Goal: Information Seeking & Learning: Learn about a topic

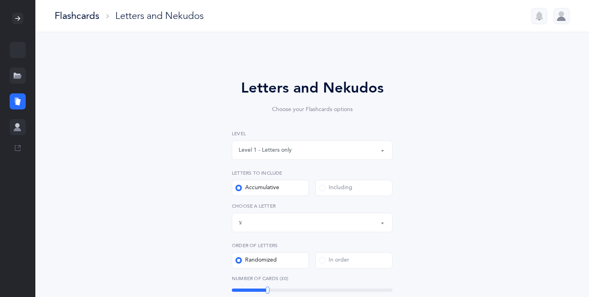
select select "23"
select select "single"
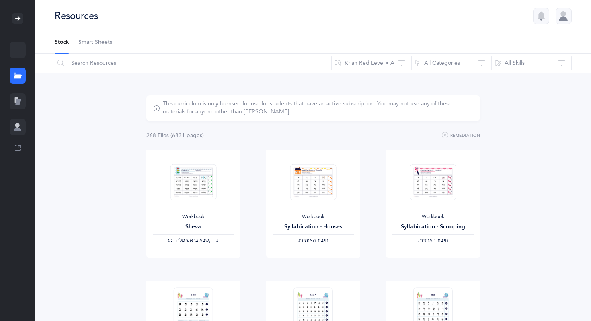
click at [14, 95] on div at bounding box center [18, 101] width 16 height 16
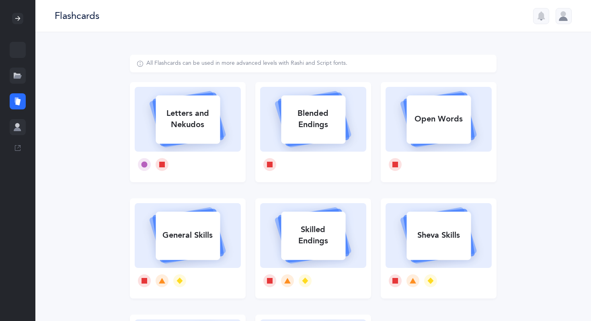
click at [181, 122] on div "Letters and Nekudos" at bounding box center [188, 119] width 64 height 32
select select
select select "single"
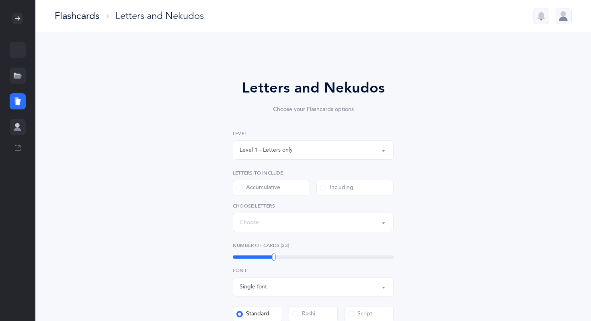
select select "27"
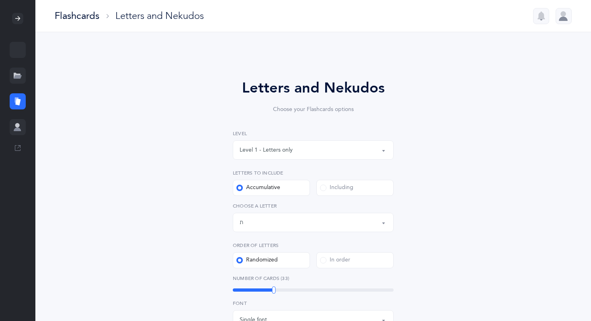
drag, startPoint x: 275, startPoint y: 285, endPoint x: 267, endPoint y: 285, distance: 7.7
click at [267, 285] on div "Number of Cards (33) 33" at bounding box center [313, 283] width 161 height 18
drag, startPoint x: 272, startPoint y: 287, endPoint x: 227, endPoint y: 289, distance: 45.4
click at [227, 289] on div "Letters and Nekudos Choose your Flashcards options Level 1 - Letters only Level…" at bounding box center [313, 289] width 206 height 425
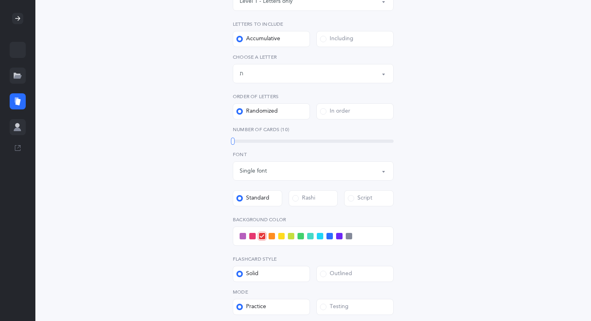
scroll to position [145, 0]
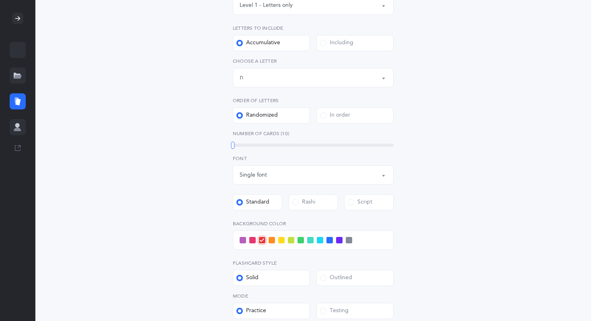
click at [383, 82] on button "Letters up until: ת" at bounding box center [313, 77] width 161 height 19
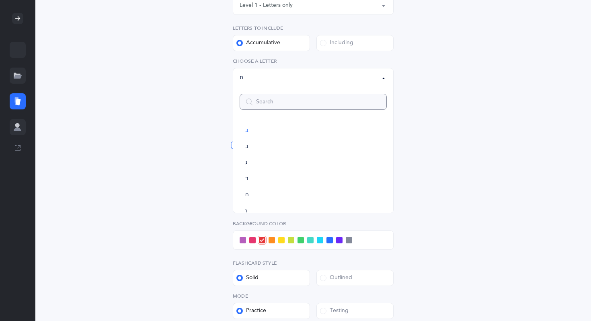
scroll to position [0, 0]
click at [383, 76] on button "Letters up until: ת" at bounding box center [313, 77] width 161 height 19
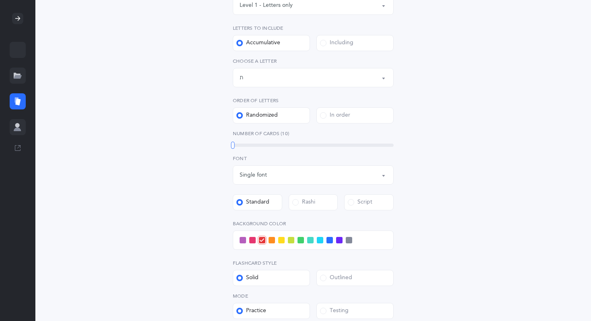
click at [235, 238] on div at bounding box center [313, 239] width 161 height 19
click at [240, 238] on span at bounding box center [243, 240] width 6 height 6
click at [0, 0] on input "checkbox" at bounding box center [0, 0] width 0 height 0
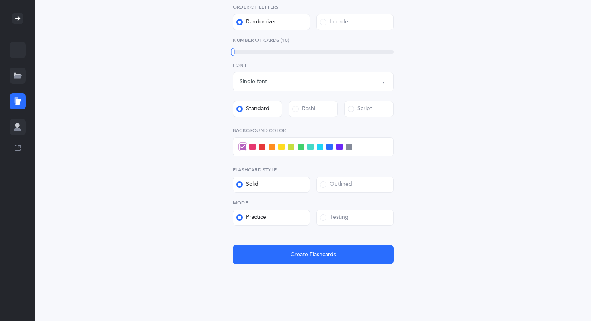
scroll to position [246, 0]
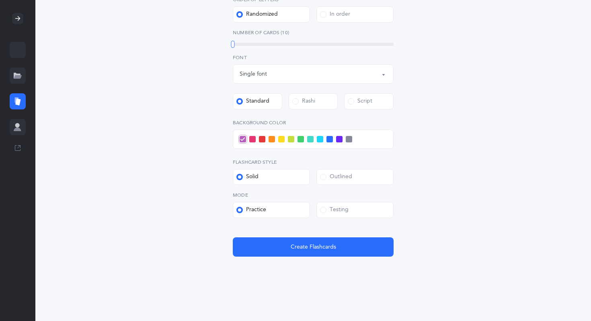
click at [353, 207] on label "Testing" at bounding box center [354, 210] width 77 height 16
click at [0, 0] on input "Testing" at bounding box center [0, 0] width 0 height 0
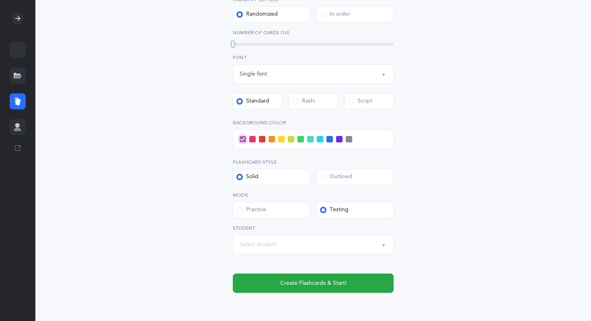
click at [274, 207] on label "Practice" at bounding box center [271, 210] width 77 height 16
click at [0, 0] on input "Practice" at bounding box center [0, 0] width 0 height 0
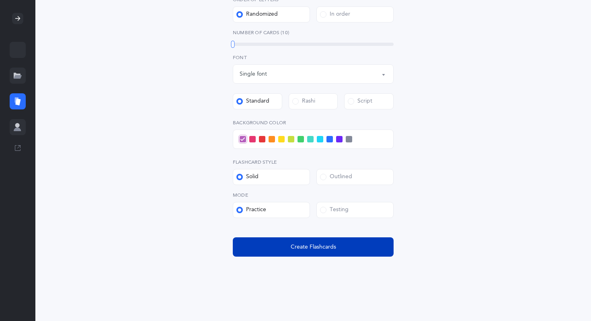
click at [264, 250] on button "Create Flashcards" at bounding box center [313, 246] width 161 height 19
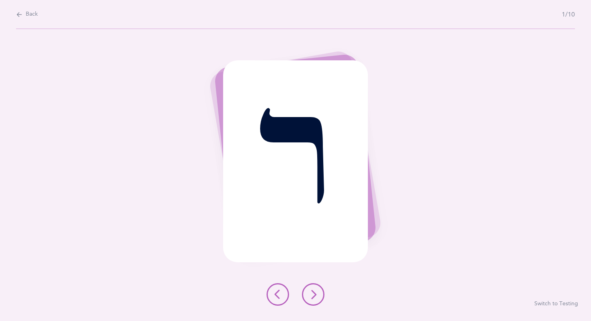
scroll to position [0, 0]
click at [315, 297] on icon at bounding box center [313, 294] width 10 height 10
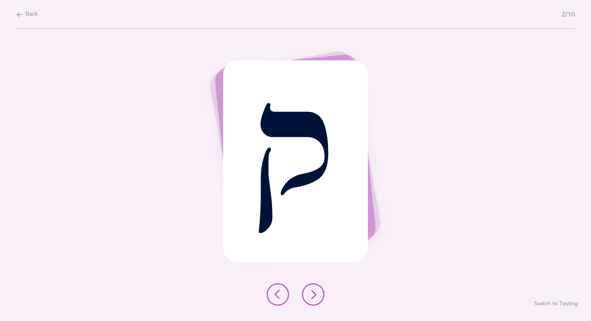
click at [279, 298] on icon at bounding box center [278, 294] width 10 height 10
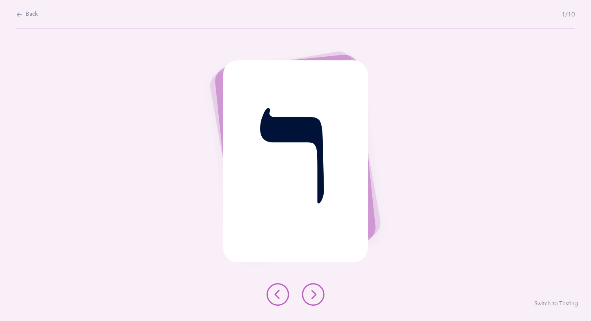
click at [311, 291] on icon at bounding box center [313, 294] width 10 height 10
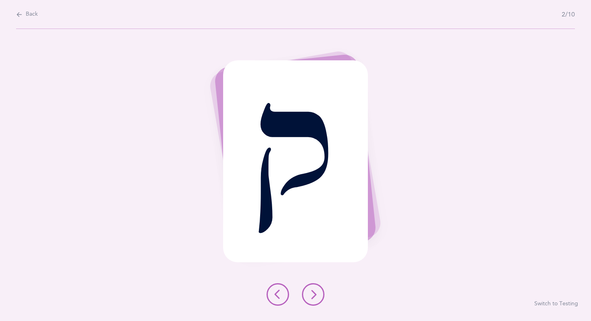
click at [313, 301] on button at bounding box center [313, 294] width 23 height 23
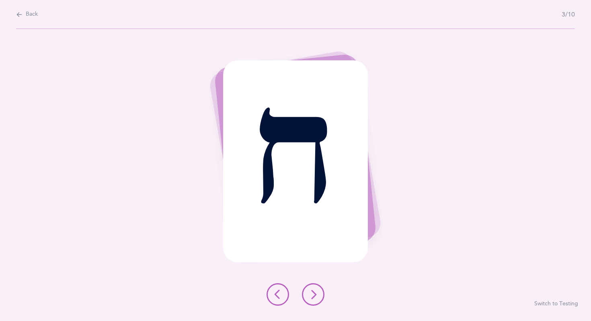
click at [310, 302] on button at bounding box center [313, 294] width 23 height 23
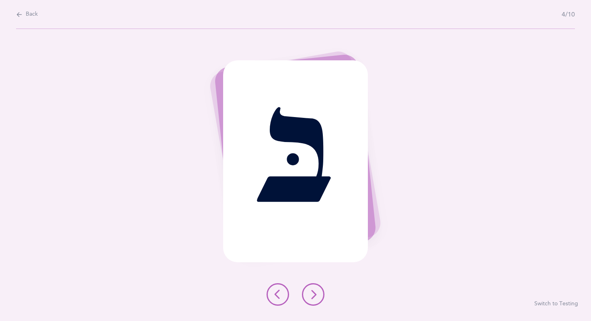
click at [309, 295] on icon at bounding box center [313, 294] width 10 height 10
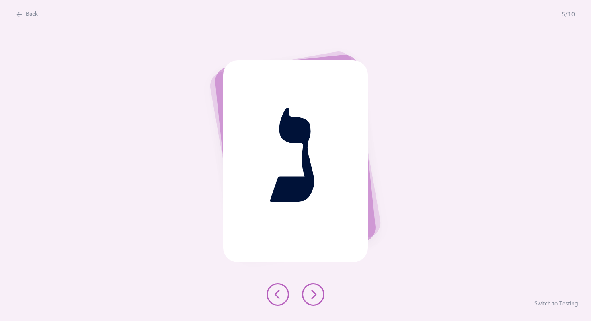
click at [312, 281] on div "נ Switch to Testing" at bounding box center [295, 175] width 591 height 292
click at [312, 284] on button at bounding box center [313, 294] width 23 height 23
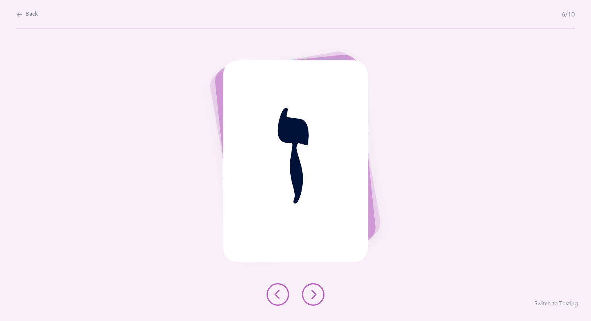
click at [310, 287] on button at bounding box center [313, 294] width 23 height 23
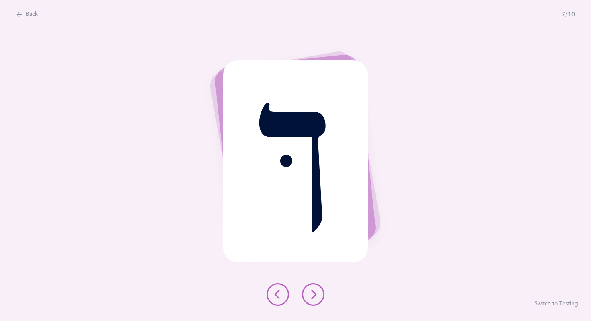
click at [310, 287] on button at bounding box center [313, 294] width 23 height 23
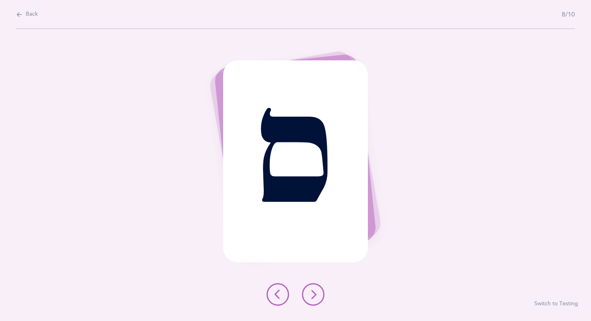
click at [310, 287] on button at bounding box center [313, 294] width 23 height 23
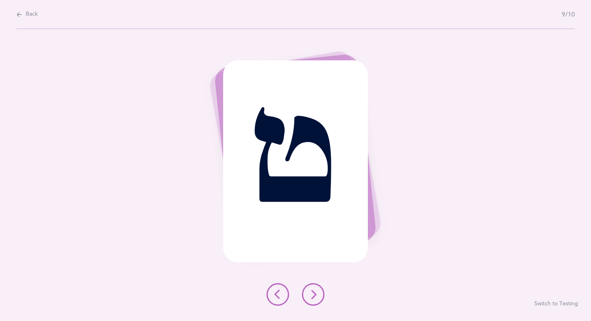
click at [310, 288] on button at bounding box center [313, 294] width 23 height 23
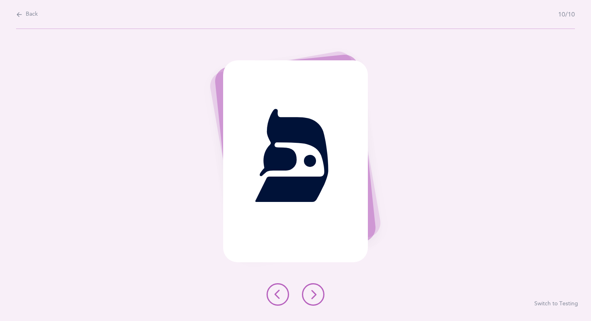
click at [310, 288] on button at bounding box center [313, 294] width 23 height 23
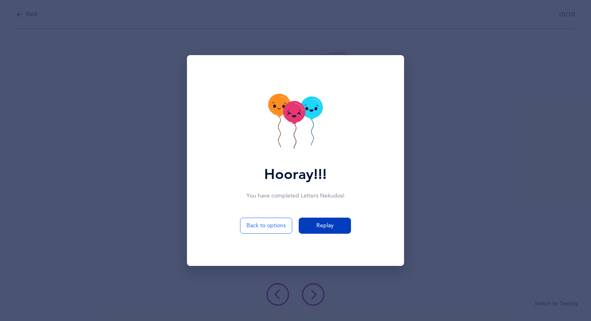
click at [323, 229] on button "Replay" at bounding box center [325, 225] width 52 height 16
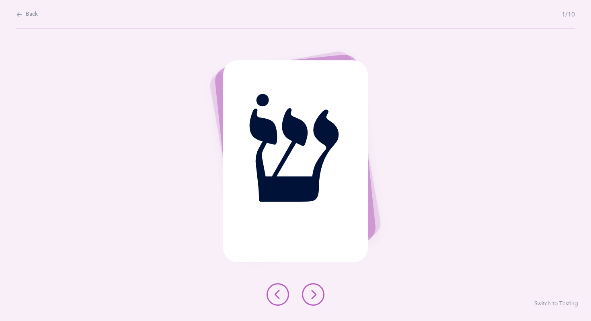
click at [312, 293] on icon at bounding box center [313, 294] width 10 height 10
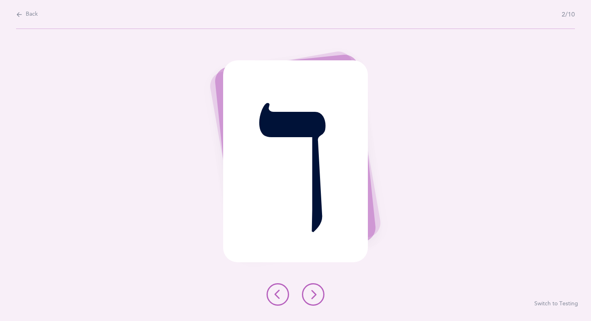
click at [318, 293] on icon at bounding box center [313, 294] width 10 height 10
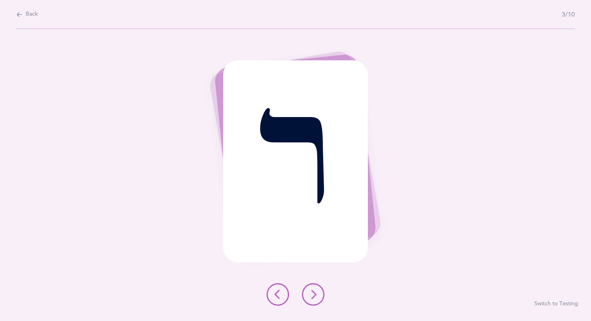
click at [319, 293] on button at bounding box center [313, 294] width 23 height 23
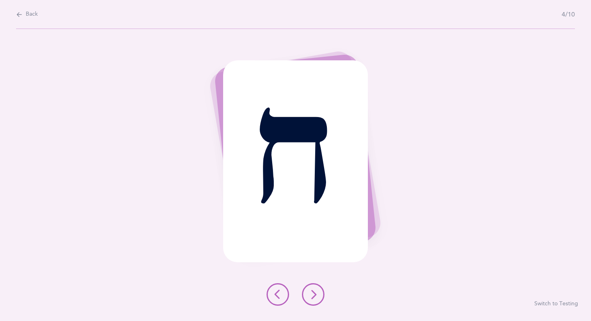
click at [319, 293] on button at bounding box center [313, 294] width 23 height 23
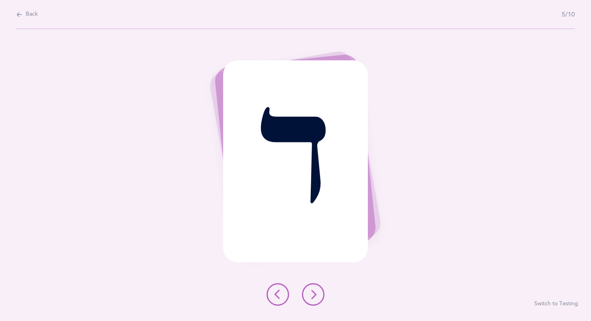
click at [319, 294] on button at bounding box center [313, 294] width 23 height 23
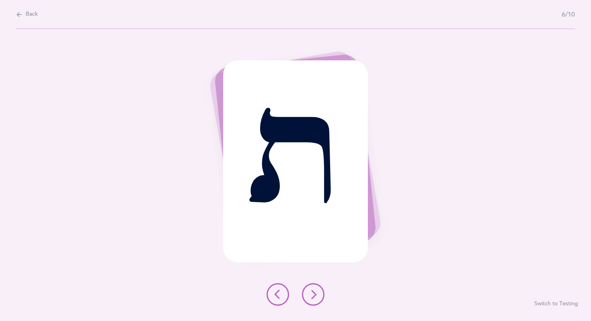
click at [319, 293] on button at bounding box center [313, 294] width 23 height 23
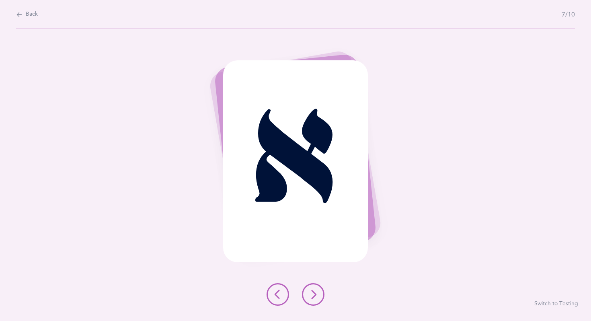
click at [319, 293] on button at bounding box center [313, 294] width 23 height 23
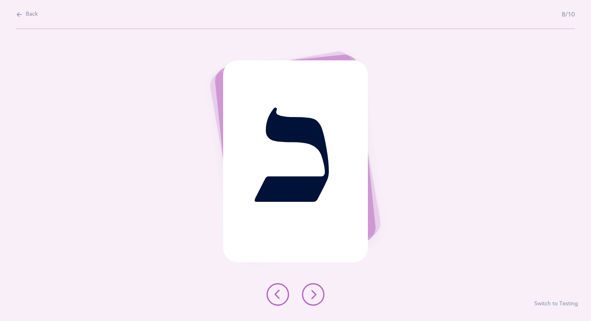
click at [320, 291] on button at bounding box center [313, 294] width 23 height 23
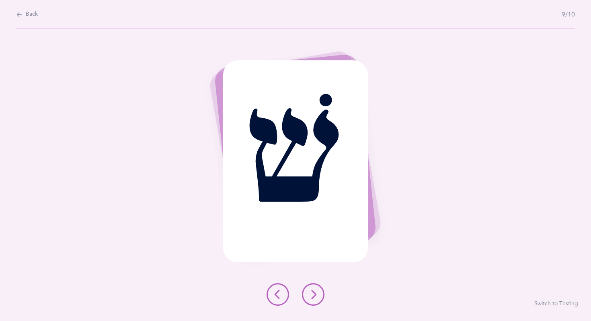
click at [320, 291] on button at bounding box center [313, 294] width 23 height 23
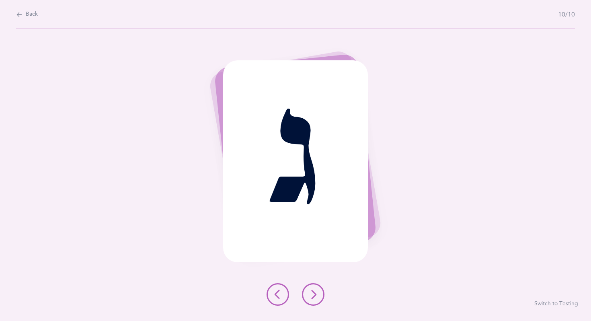
click at [320, 291] on button at bounding box center [313, 294] width 23 height 23
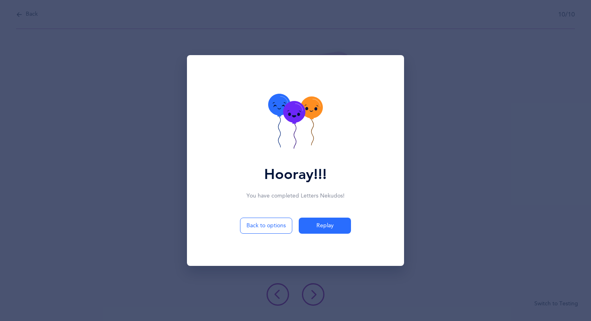
click at [299, 146] on icon at bounding box center [295, 122] width 55 height 57
drag, startPoint x: 299, startPoint y: 146, endPoint x: 299, endPoint y: 141, distance: 4.8
click at [299, 141] on icon at bounding box center [295, 122] width 55 height 57
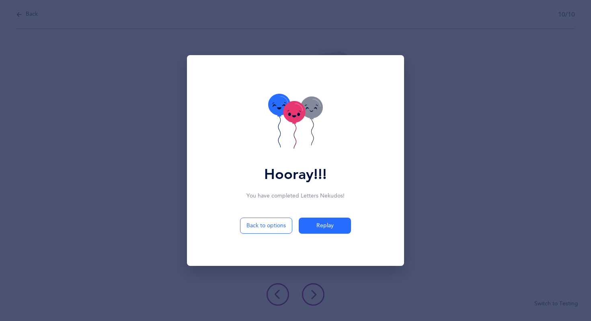
click at [299, 141] on icon at bounding box center [295, 122] width 55 height 57
click at [296, 192] on div "You have completed Letters Nekudos !" at bounding box center [296, 196] width 206 height 8
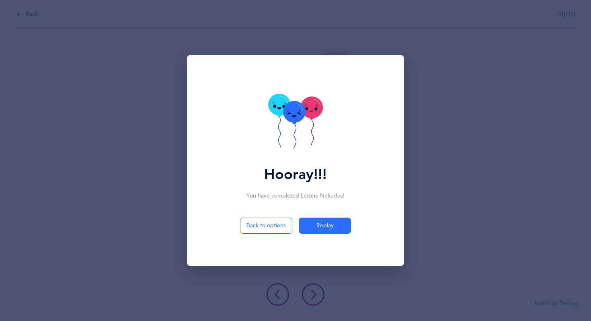
click at [296, 192] on div "You have completed Letters Nekudos !" at bounding box center [296, 196] width 206 height 8
click at [295, 171] on div "Hooray!!!" at bounding box center [295, 175] width 63 height 22
click at [378, 120] on div "Hooray!!!" at bounding box center [295, 128] width 207 height 146
click at [301, 128] on icon at bounding box center [295, 122] width 55 height 57
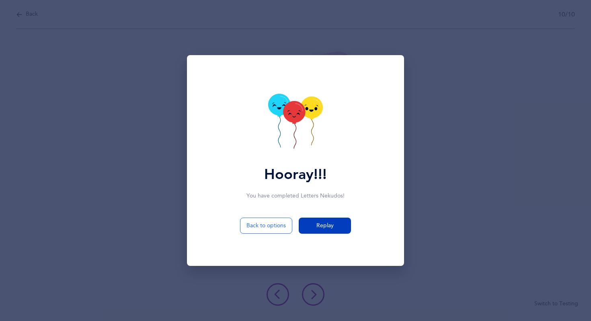
click at [328, 229] on span "Replay" at bounding box center [324, 225] width 17 height 8
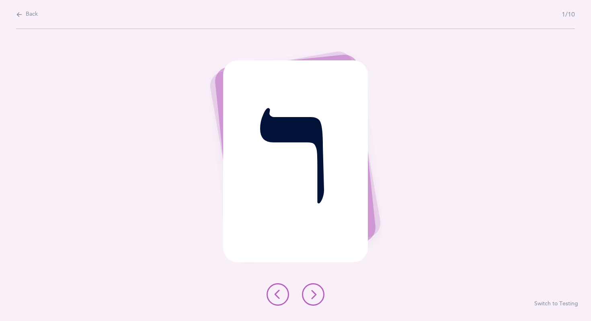
click at [27, 15] on span "Back" at bounding box center [32, 14] width 12 height 8
select select "27"
select select "single"
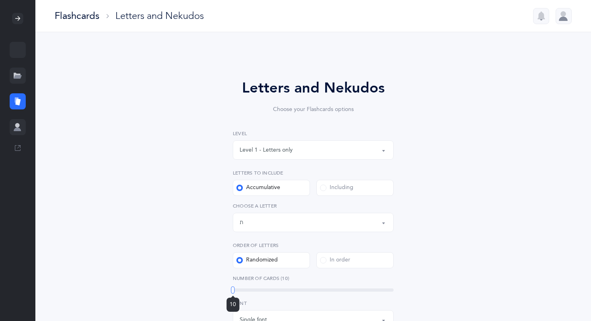
drag, startPoint x: 270, startPoint y: 288, endPoint x: 210, endPoint y: 303, distance: 62.1
click at [211, 303] on div "Letters and Nekudos Choose your Flashcards options Level 1 - Letters only Level…" at bounding box center [313, 289] width 206 height 425
drag, startPoint x: 485, startPoint y: 309, endPoint x: 452, endPoint y: 297, distance: 35.7
click at [452, 297] on div "Letters and Nekudos Choose your Flashcards options Level 1 - Letters only Level…" at bounding box center [313, 294] width 367 height 479
